Goal: Check status: Check status

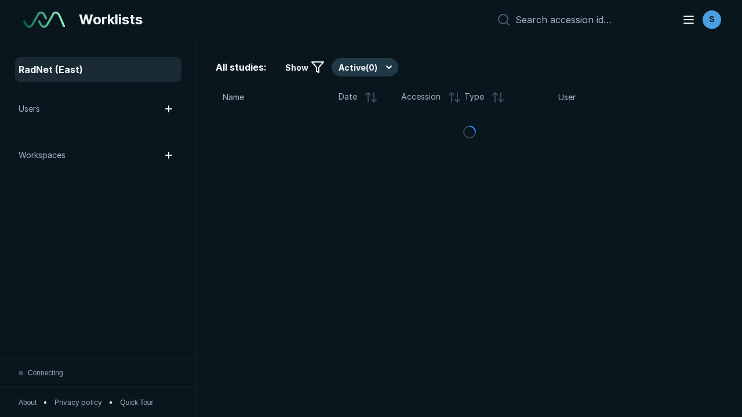
scroll to position [3166, 4829]
